Goal: Task Accomplishment & Management: Manage account settings

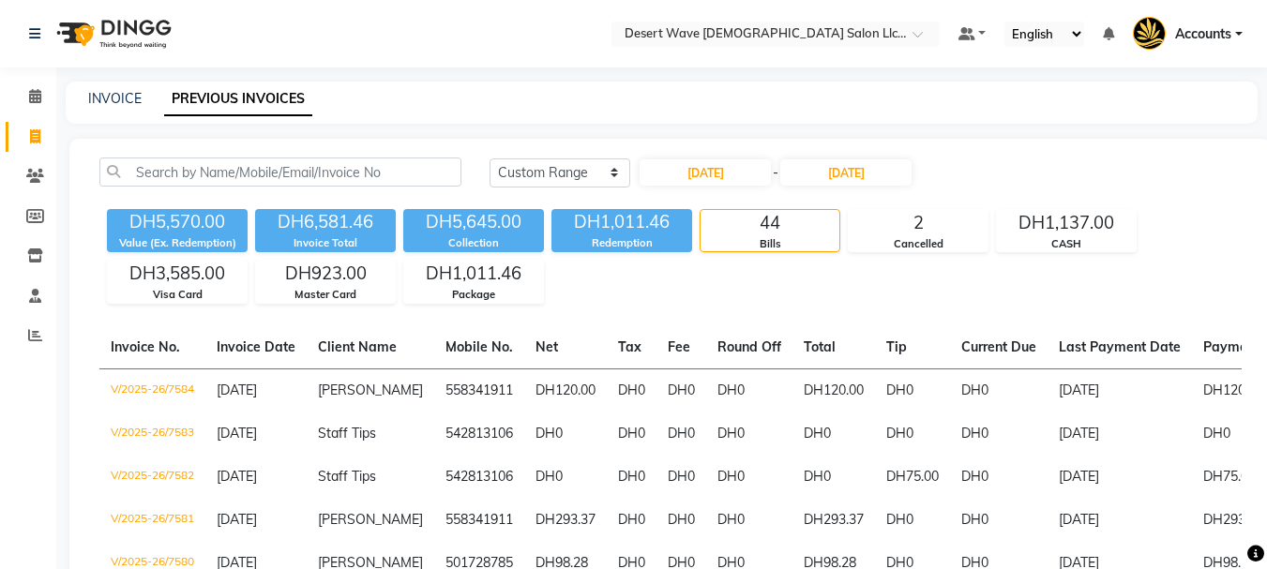
select select "range"
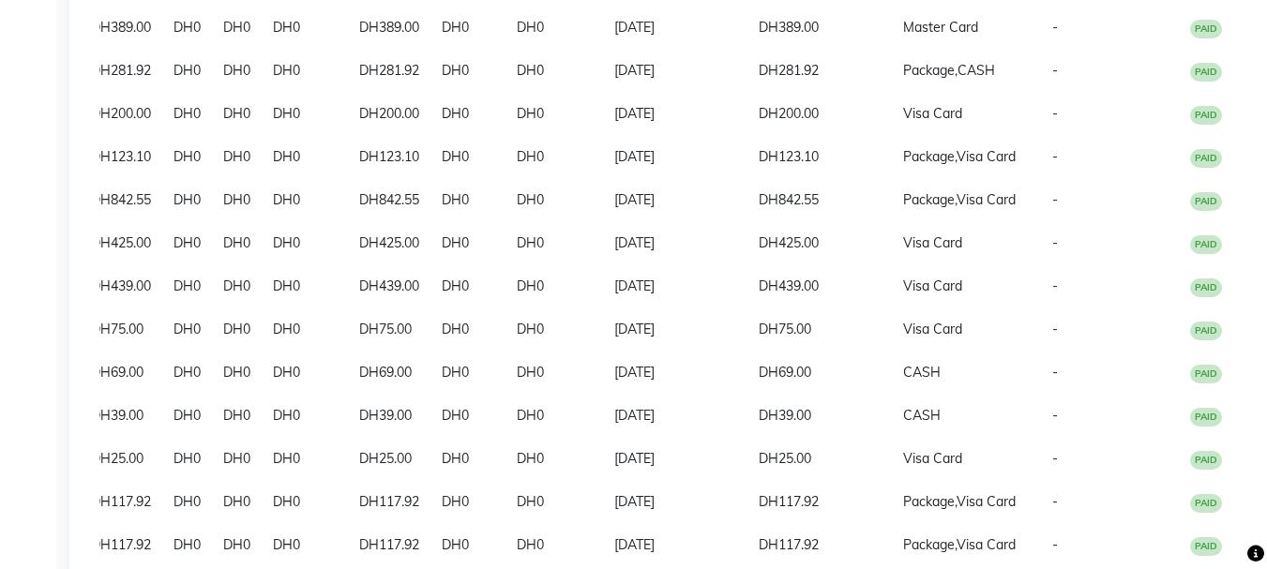
scroll to position [1151, 0]
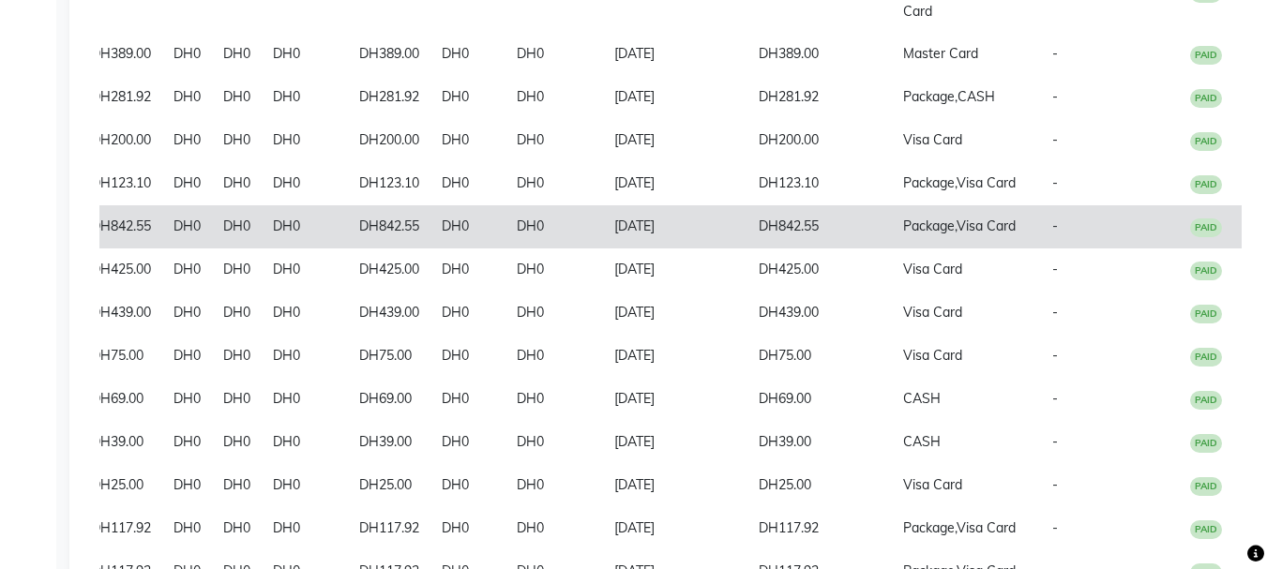
click at [748, 231] on td "DH842.55" at bounding box center [820, 226] width 144 height 43
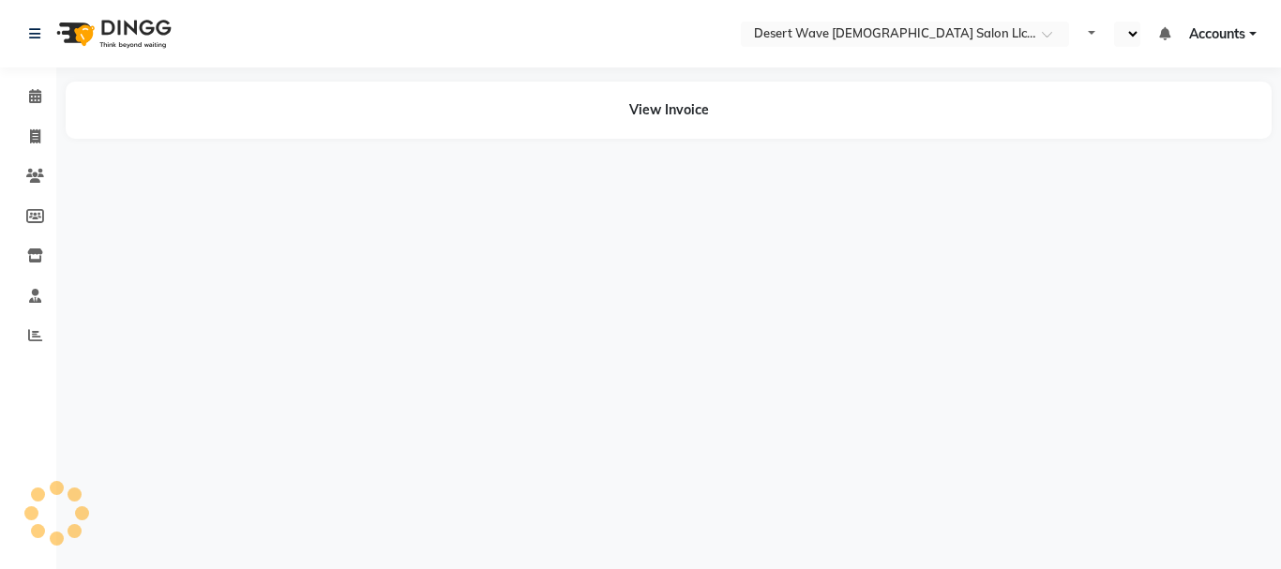
select select "en"
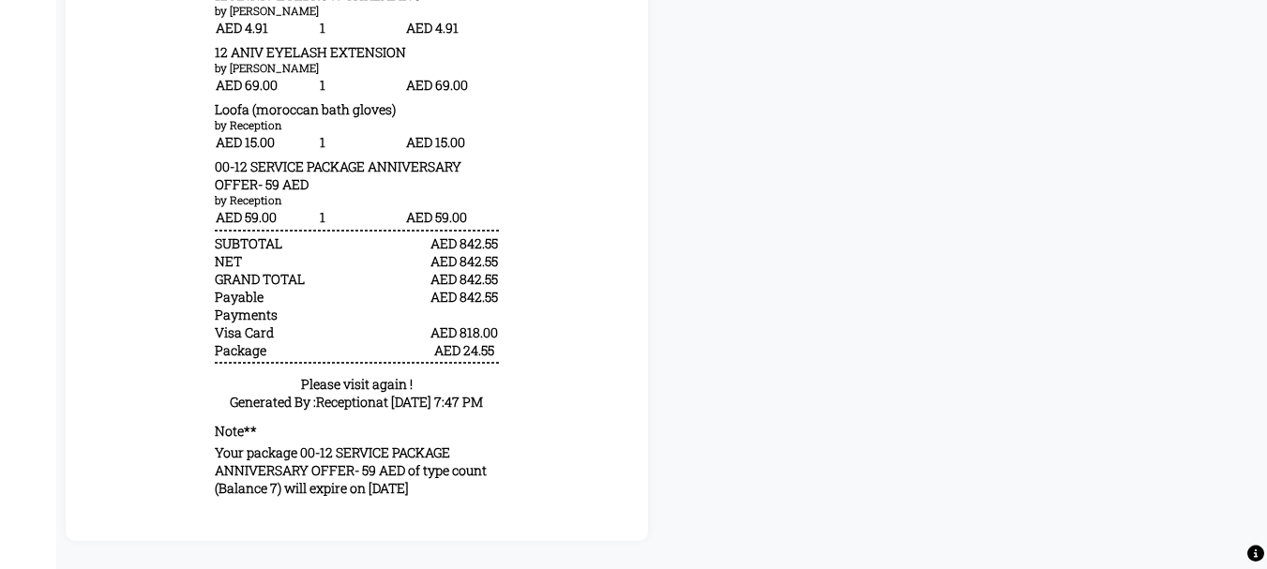
scroll to position [1136, 0]
